Goal: Transaction & Acquisition: Subscribe to service/newsletter

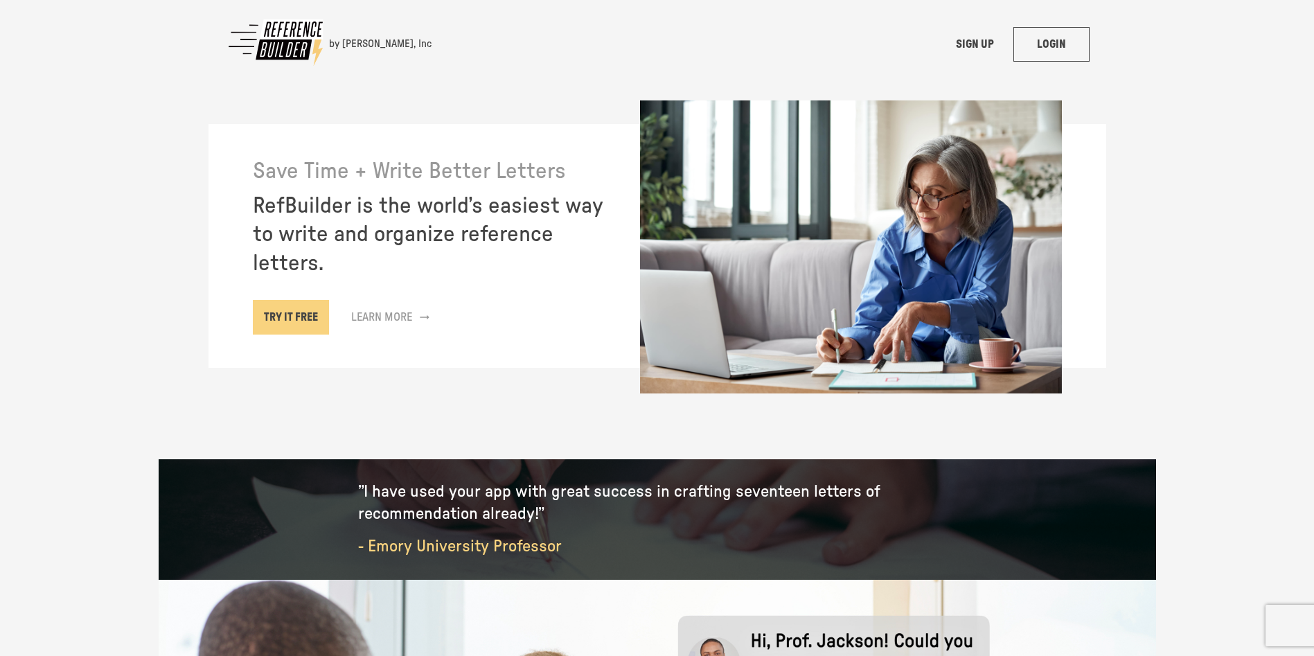
click at [1052, 38] on link "LOGIN" at bounding box center [1051, 44] width 76 height 35
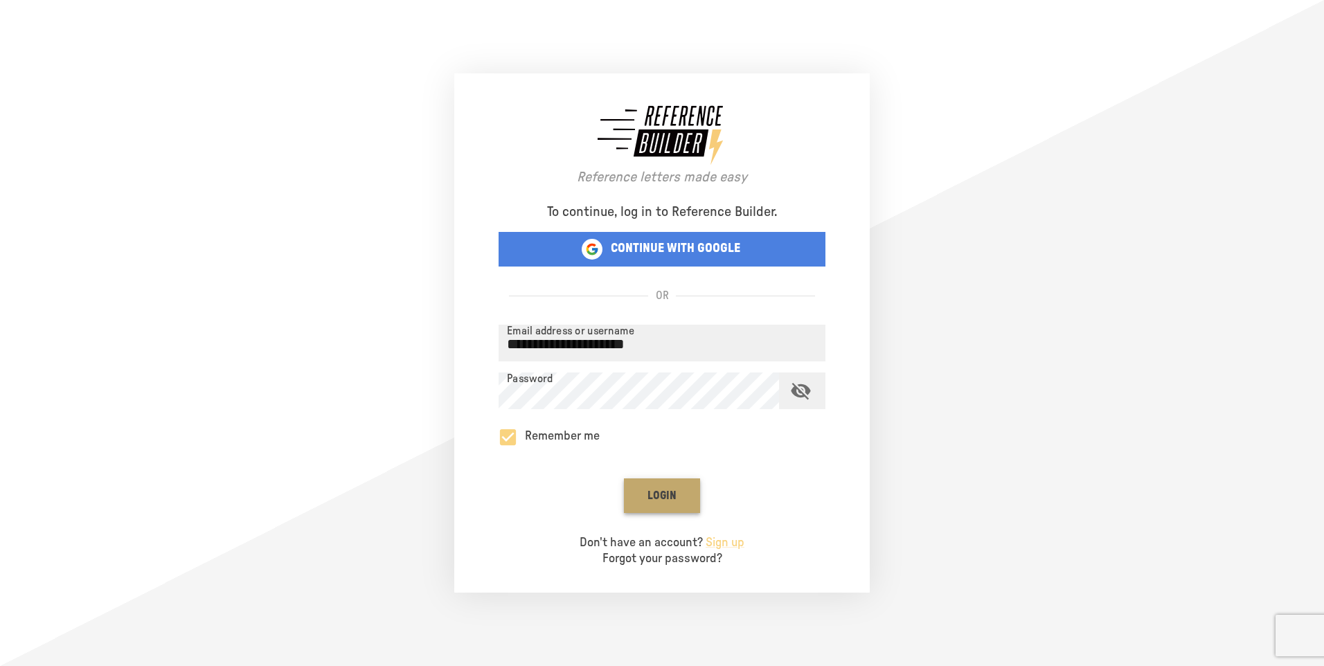
click at [645, 487] on button "Login" at bounding box center [662, 495] width 76 height 35
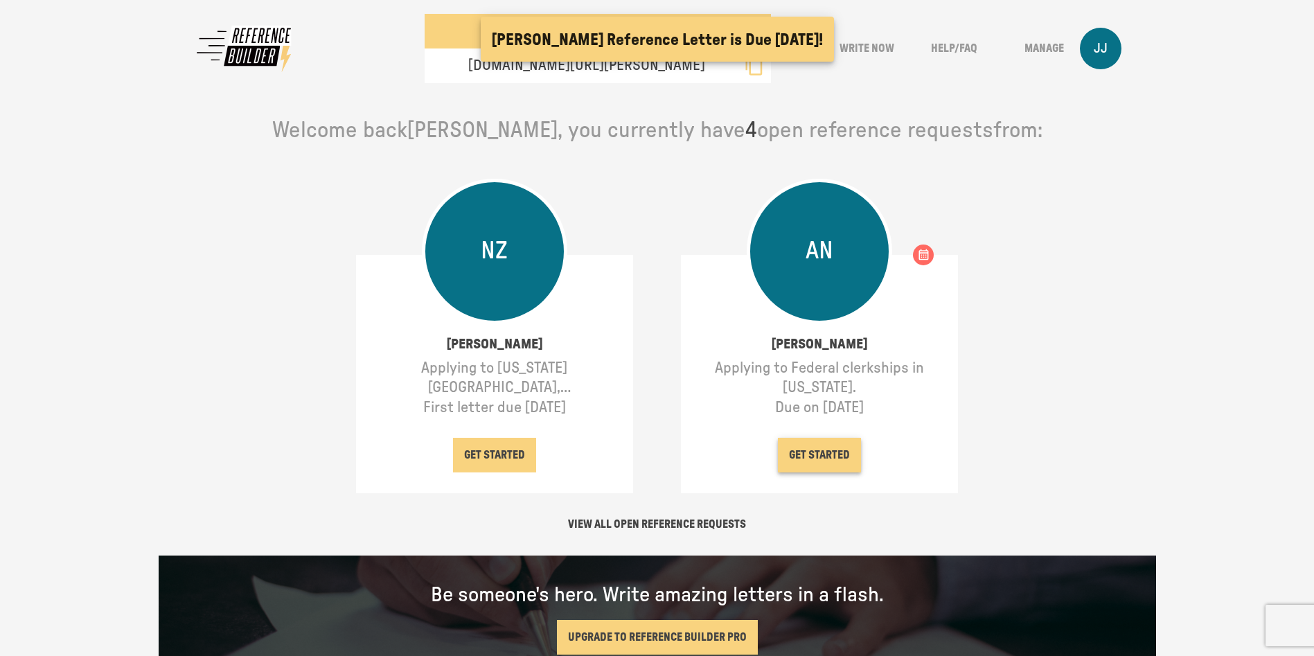
click at [824, 454] on button "GET STARTED" at bounding box center [819, 455] width 83 height 35
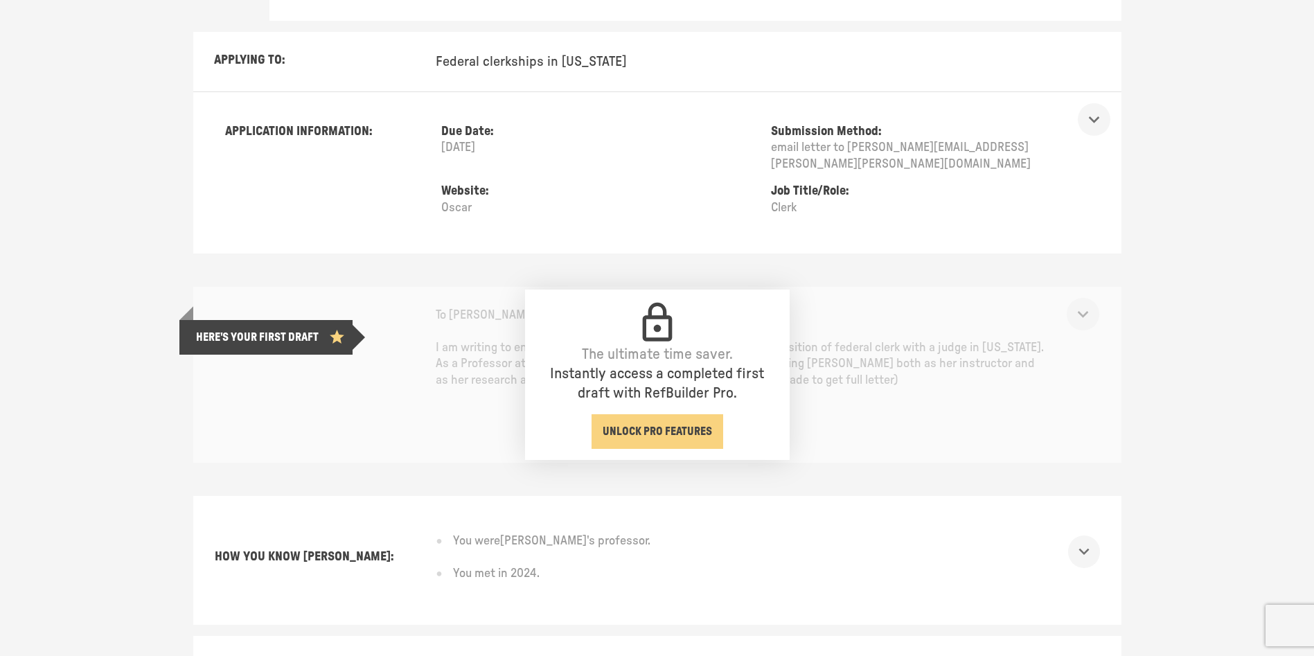
scroll to position [209, 0]
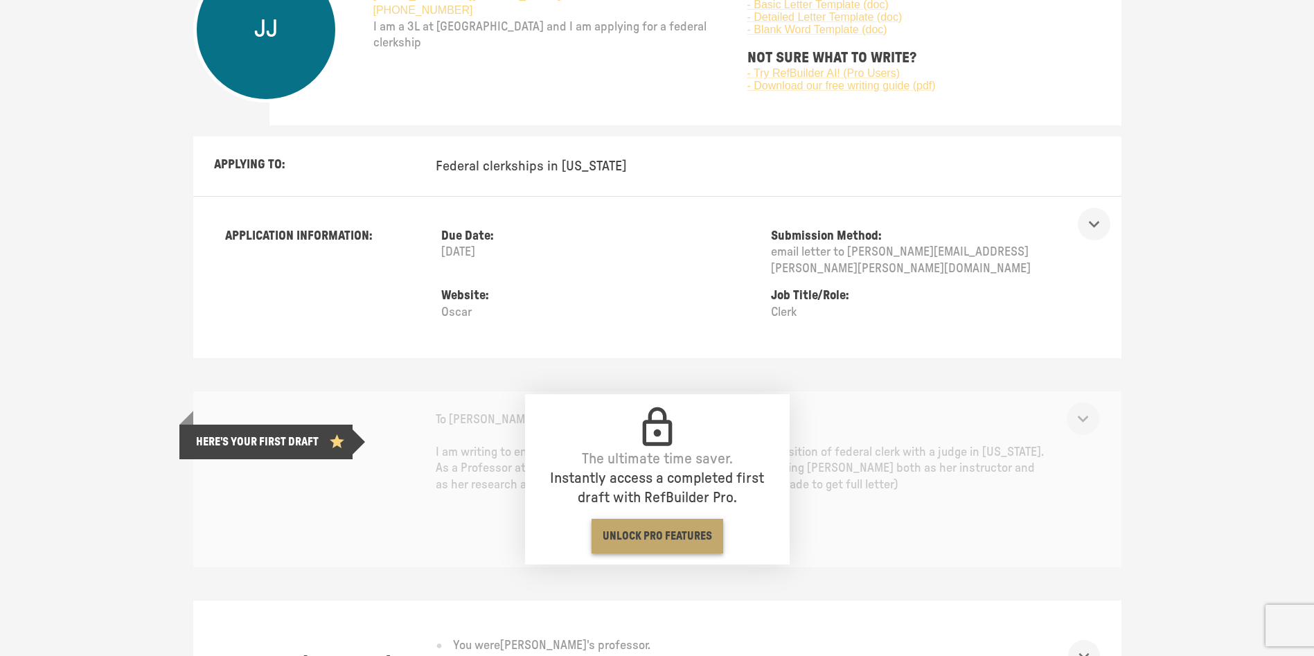
click at [663, 523] on link "UNLOCK PRO FEATURES" at bounding box center [657, 536] width 132 height 35
click at [305, 435] on p "HERE'S YOUR FIRST DRAFT" at bounding box center [257, 442] width 123 height 15
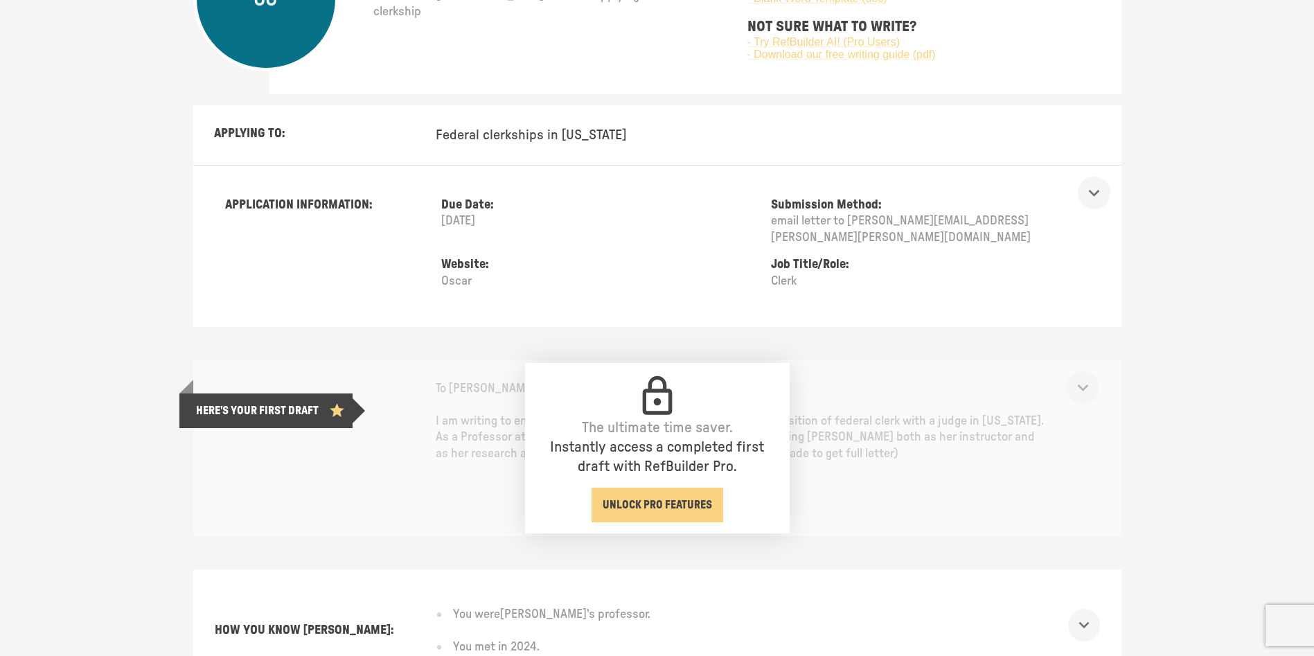
scroll to position [0, 0]
